Goal: Information Seeking & Learning: Learn about a topic

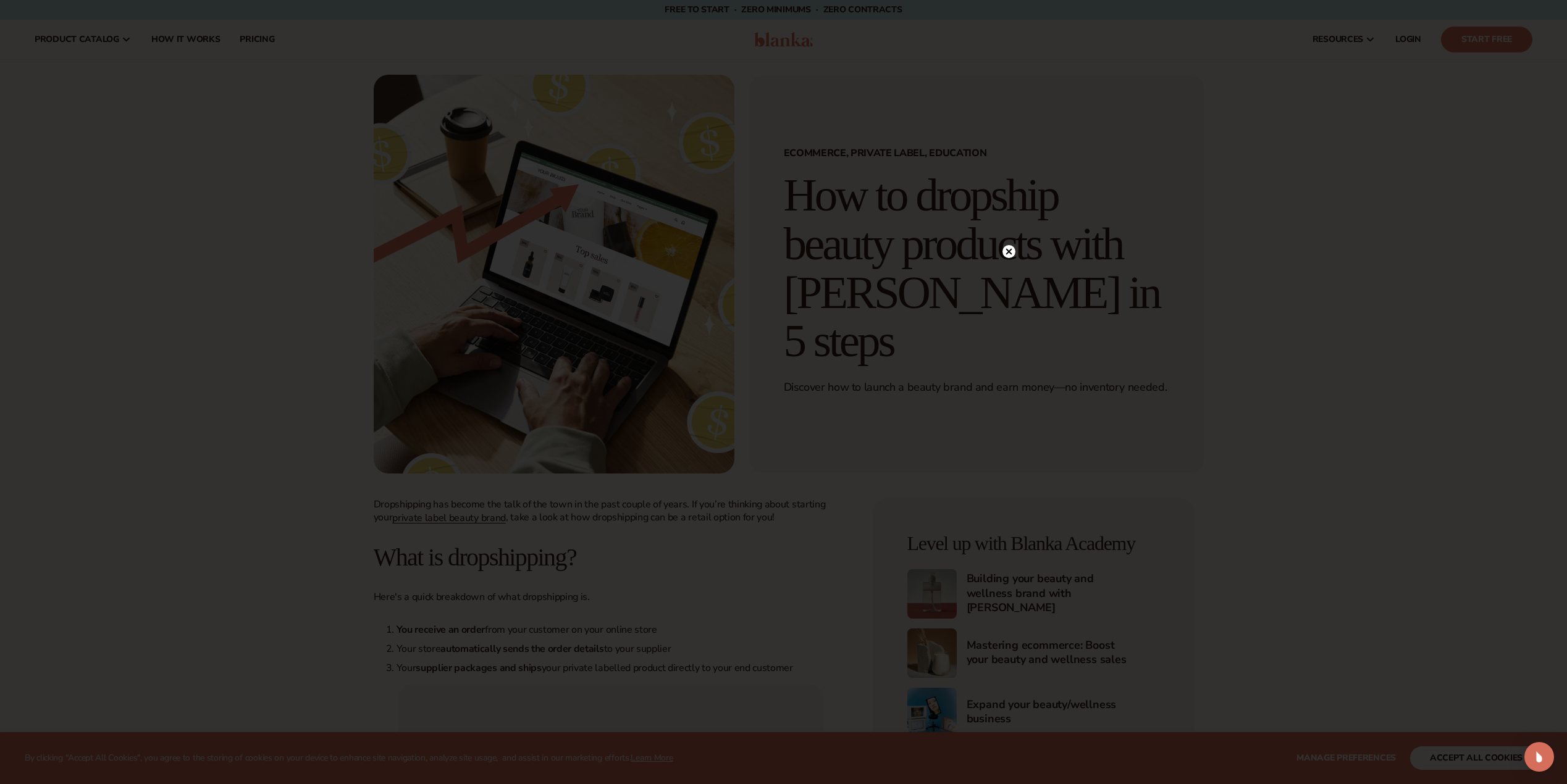
click at [1014, 250] on circle at bounding box center [1009, 252] width 13 height 13
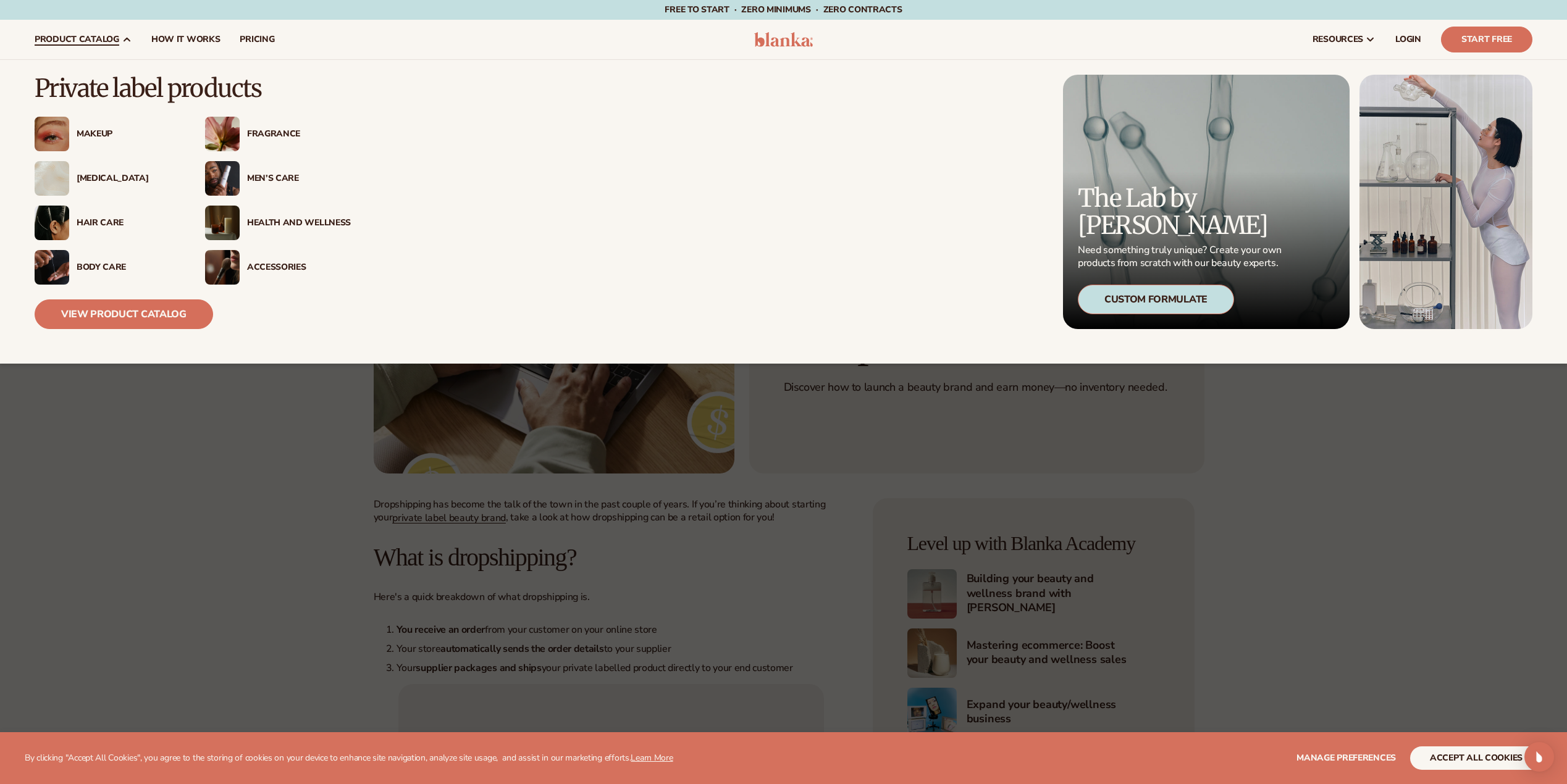
click at [280, 134] on div "Fragrance" at bounding box center [299, 134] width 104 height 10
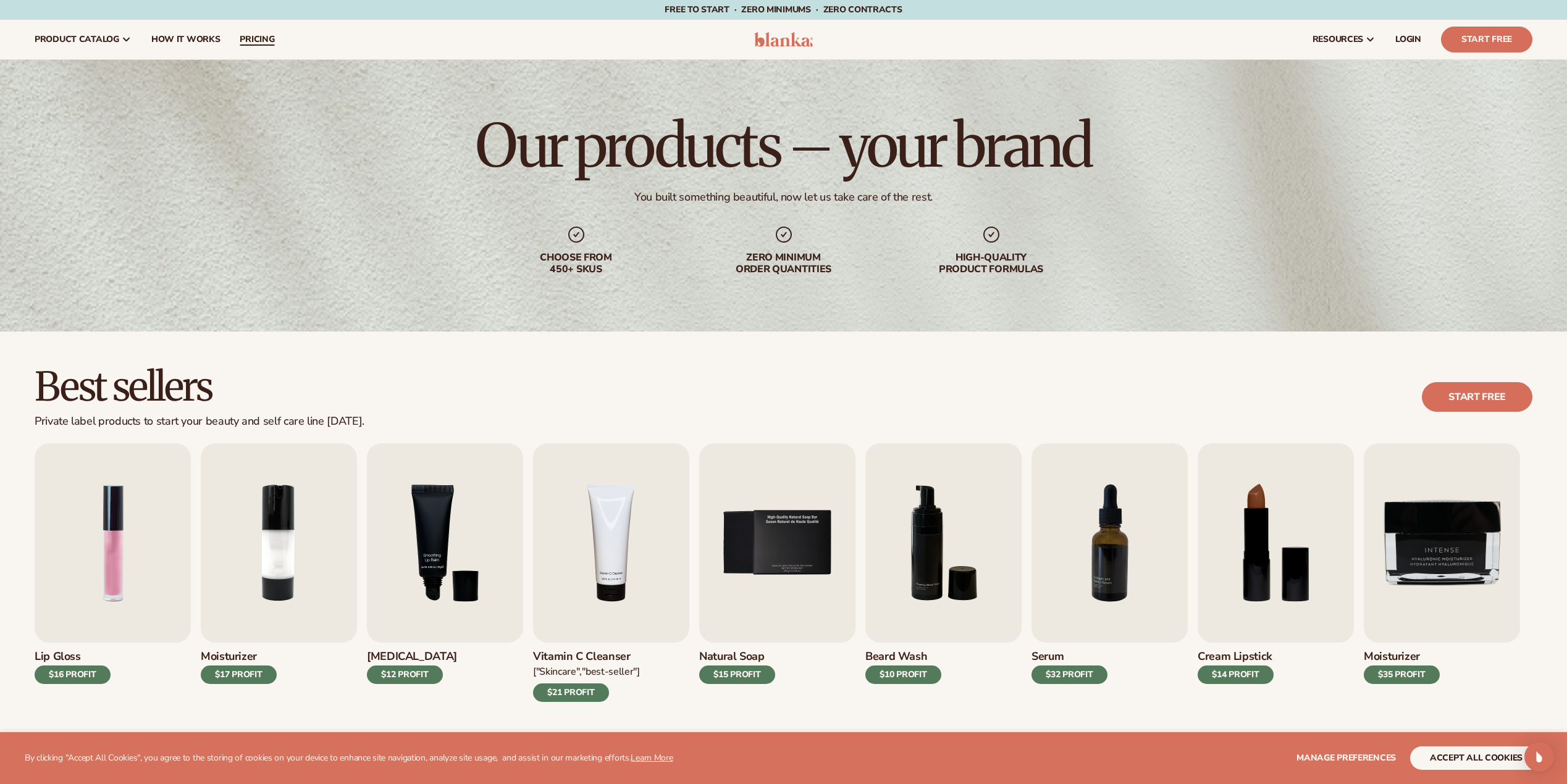
click at [252, 39] on span "pricing" at bounding box center [256, 39] width 34 height 10
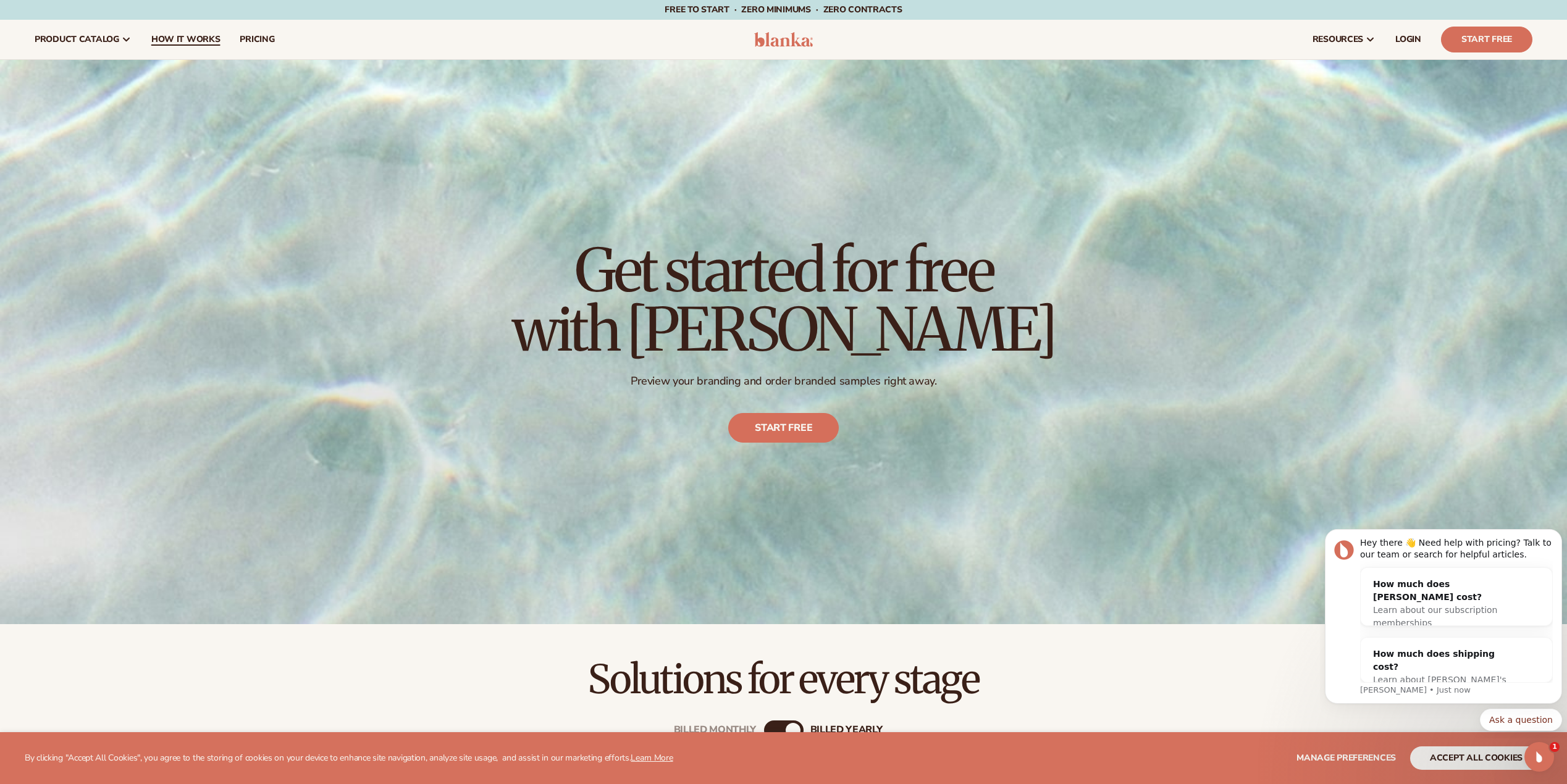
click at [193, 36] on span "How It Works" at bounding box center [186, 39] width 69 height 10
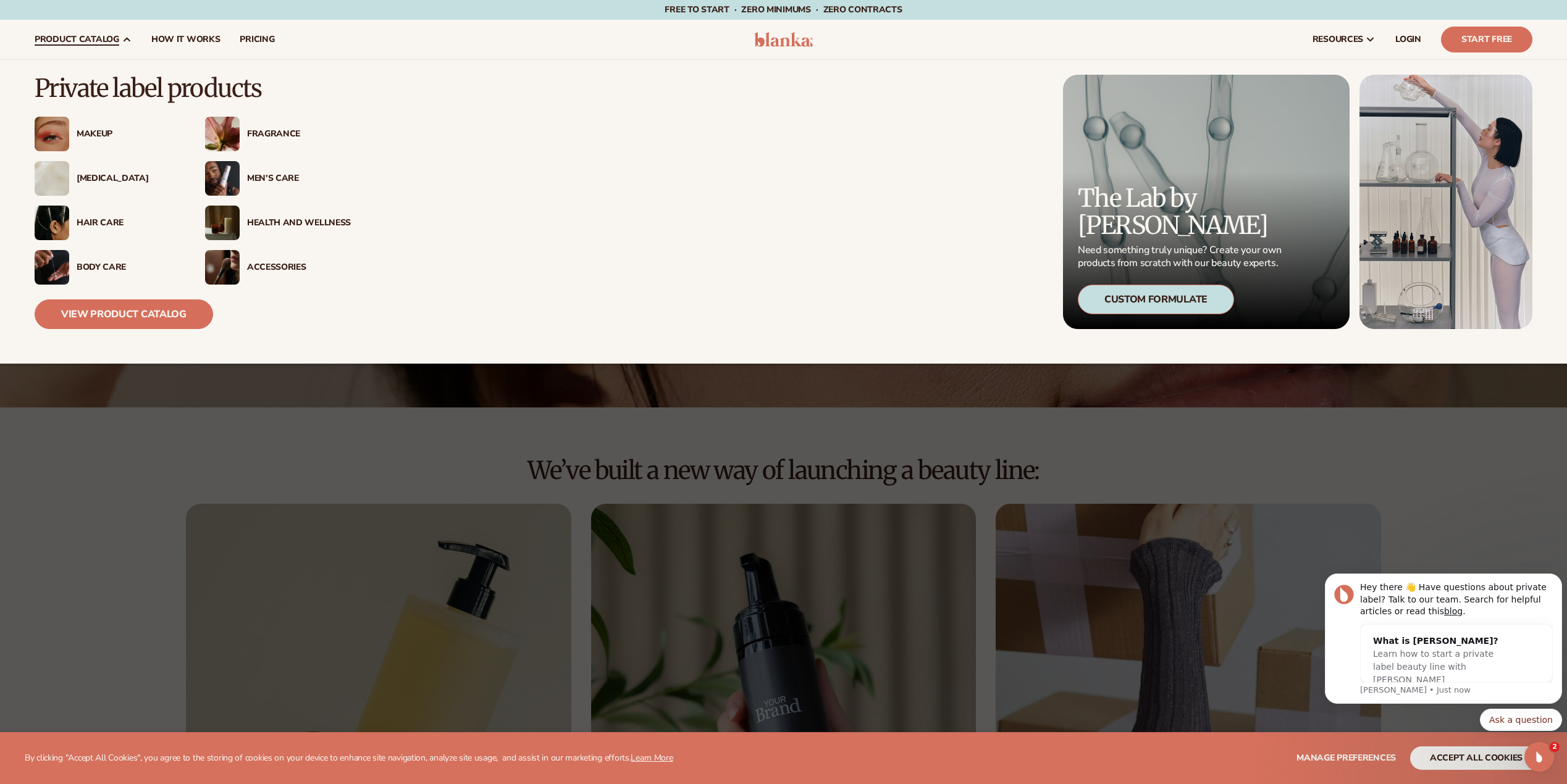
click at [113, 225] on div "Hair Care" at bounding box center [128, 223] width 104 height 10
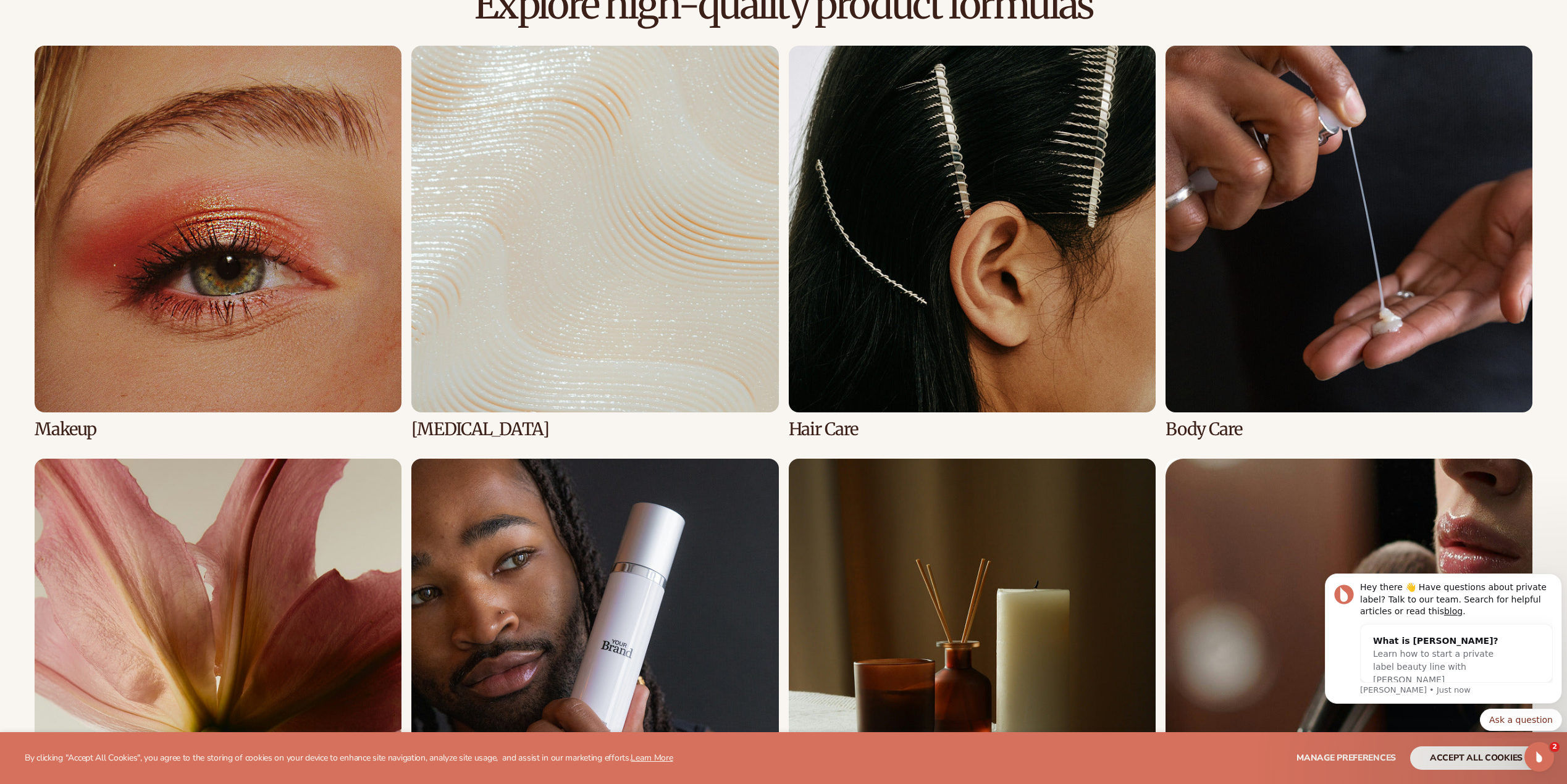
scroll to position [988, 0]
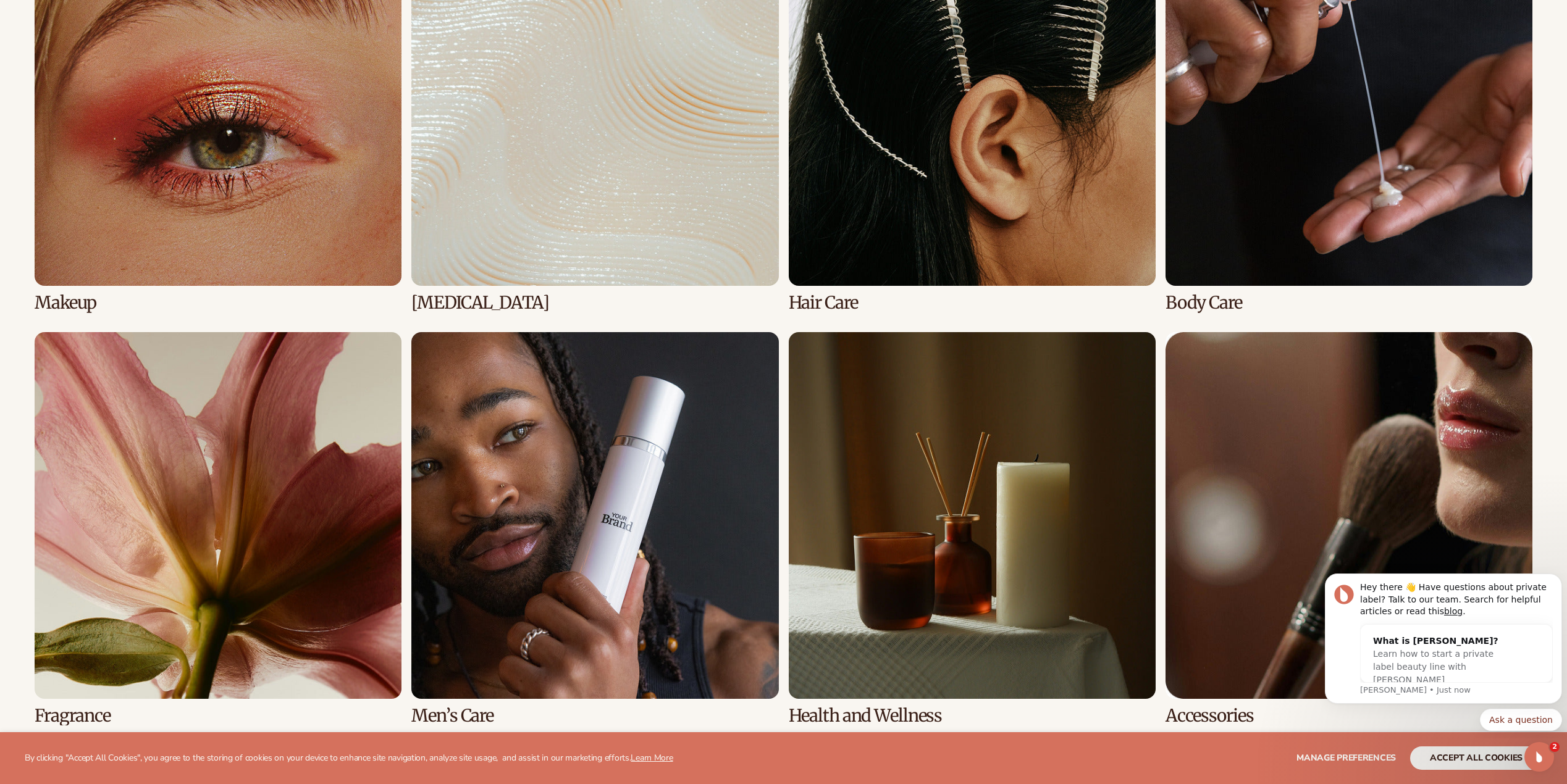
click at [913, 255] on link "3 / 8" at bounding box center [972, 115] width 367 height 393
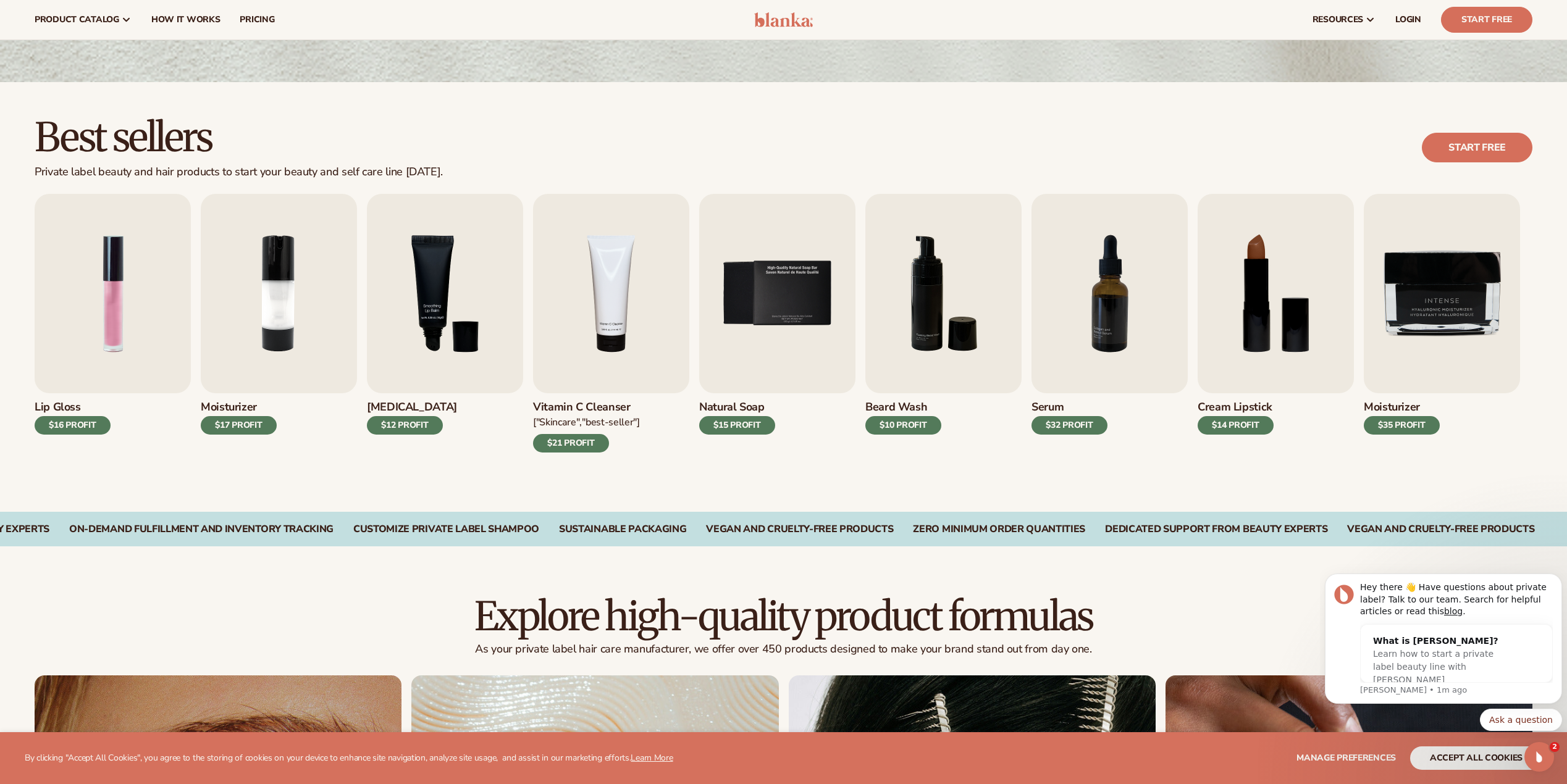
scroll to position [247, 0]
